Goal: Navigation & Orientation: Find specific page/section

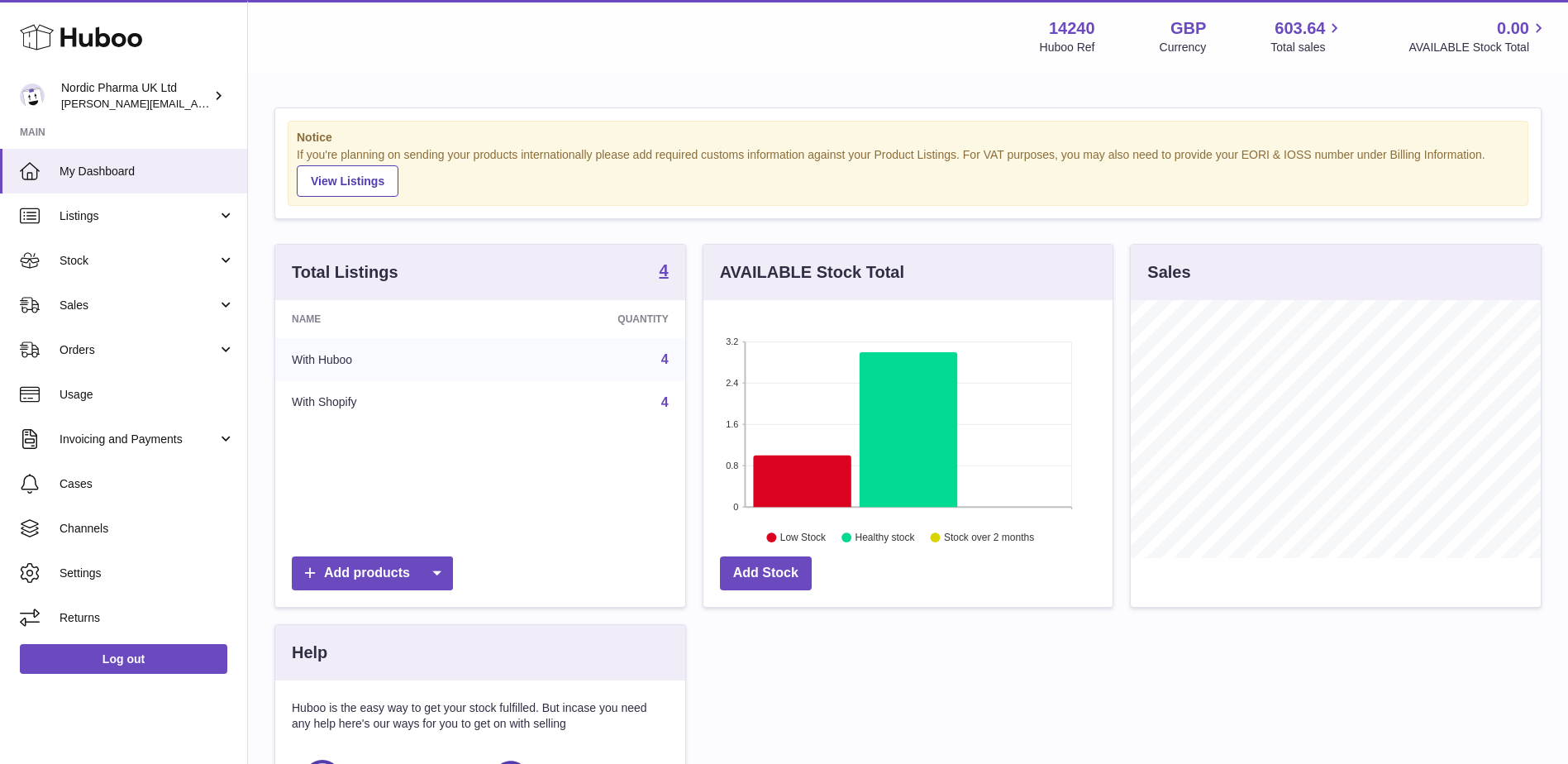
scroll to position [258, 409]
click at [209, 268] on span "Stock" at bounding box center [139, 260] width 158 height 16
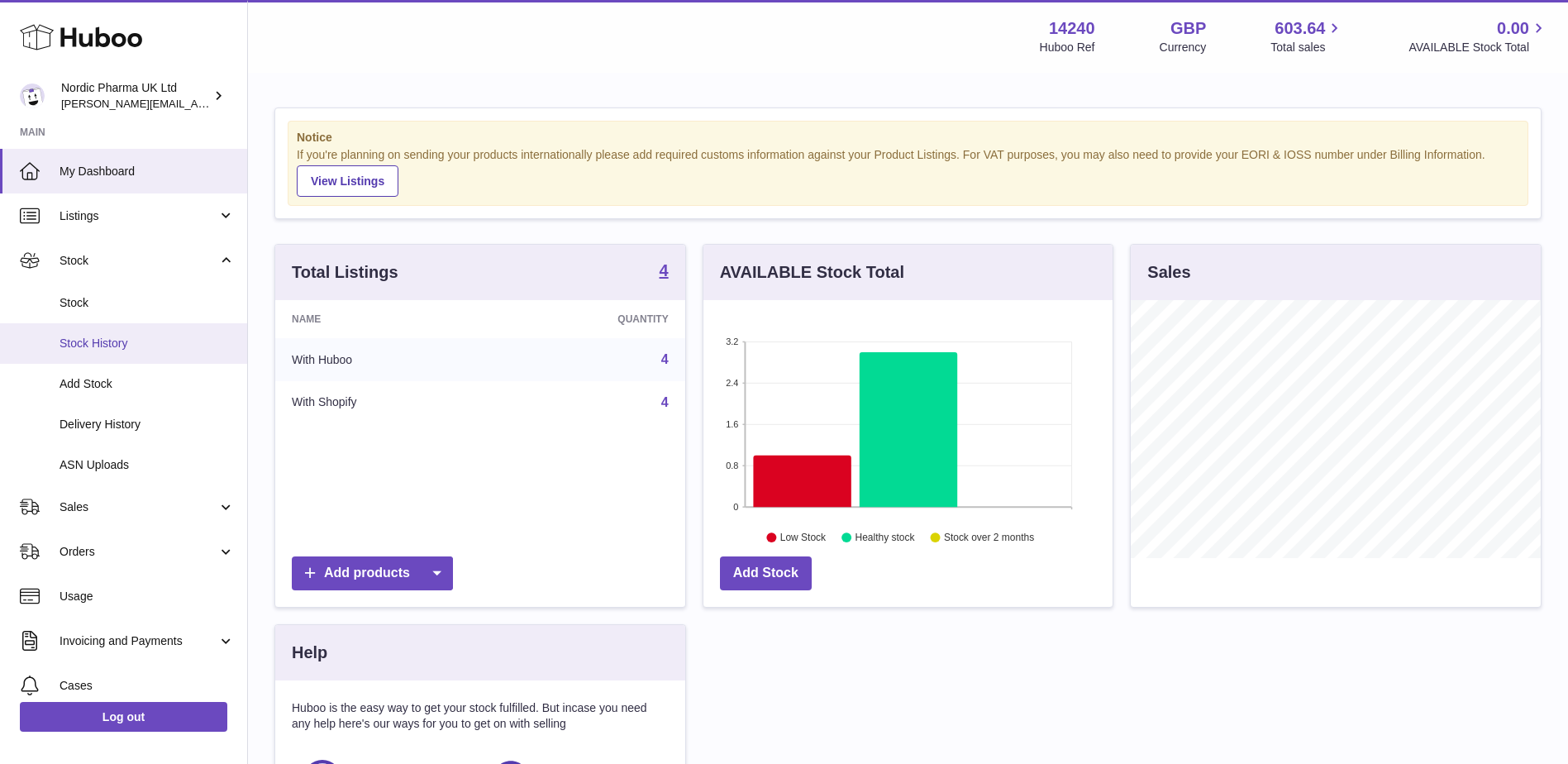
click at [157, 338] on span "Stock History" at bounding box center [147, 343] width 175 height 16
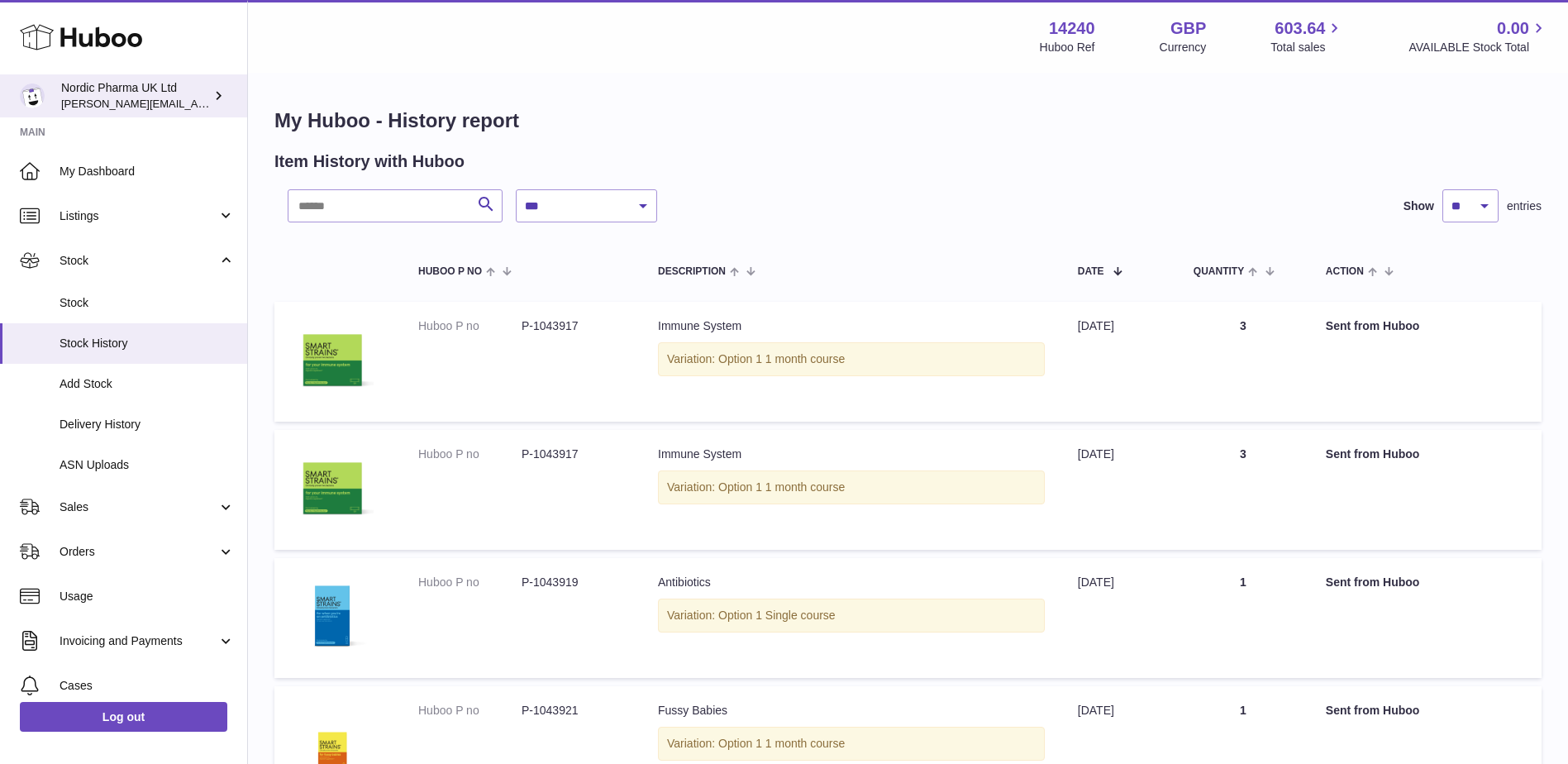
click at [207, 100] on div "Nordic Pharma UK Ltd joe.plant@parapharmdev.com" at bounding box center [135, 96] width 149 height 31
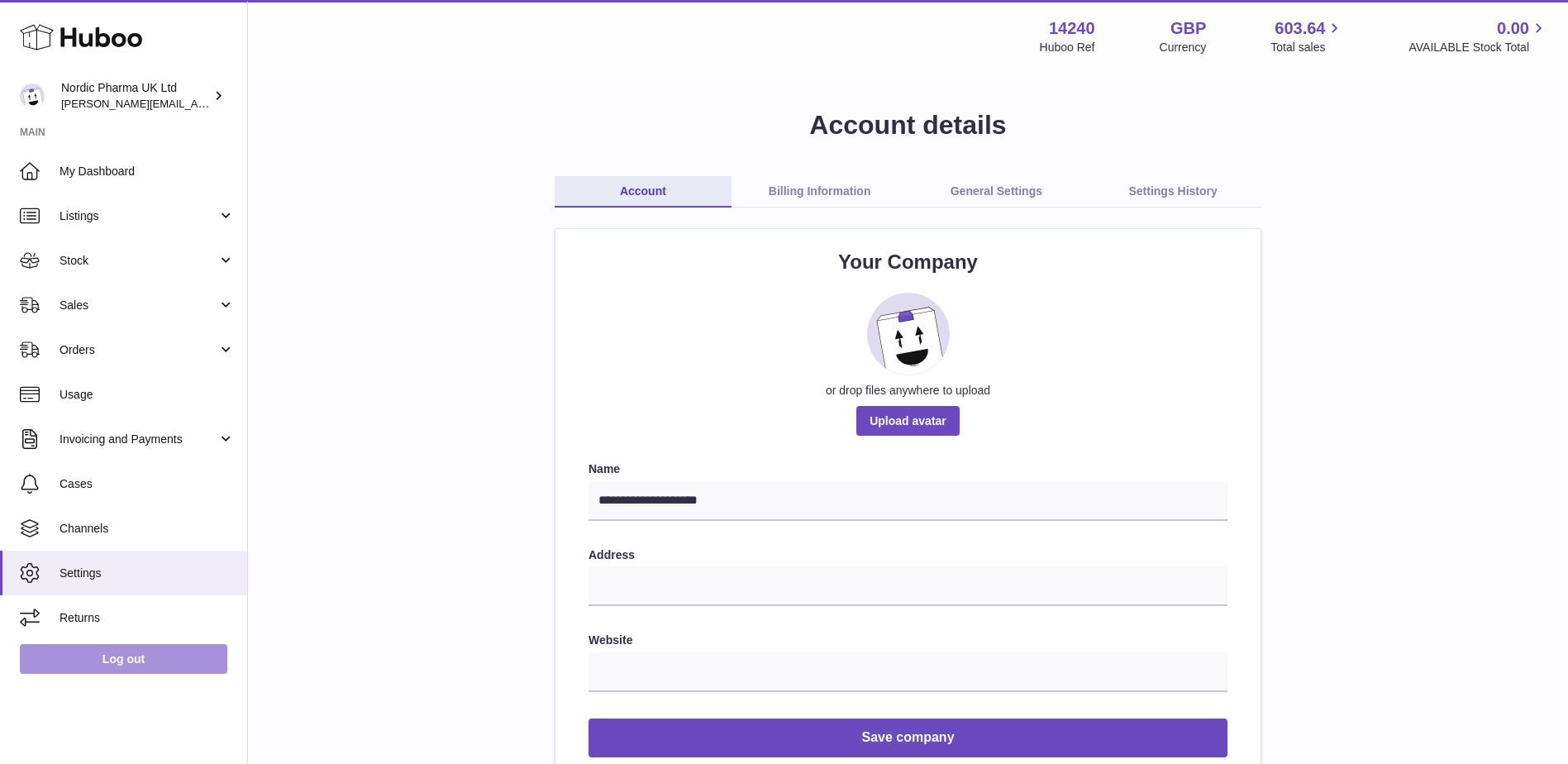
click at [146, 652] on link "Log out" at bounding box center [123, 659] width 207 height 29
